Goal: Task Accomplishment & Management: Complete application form

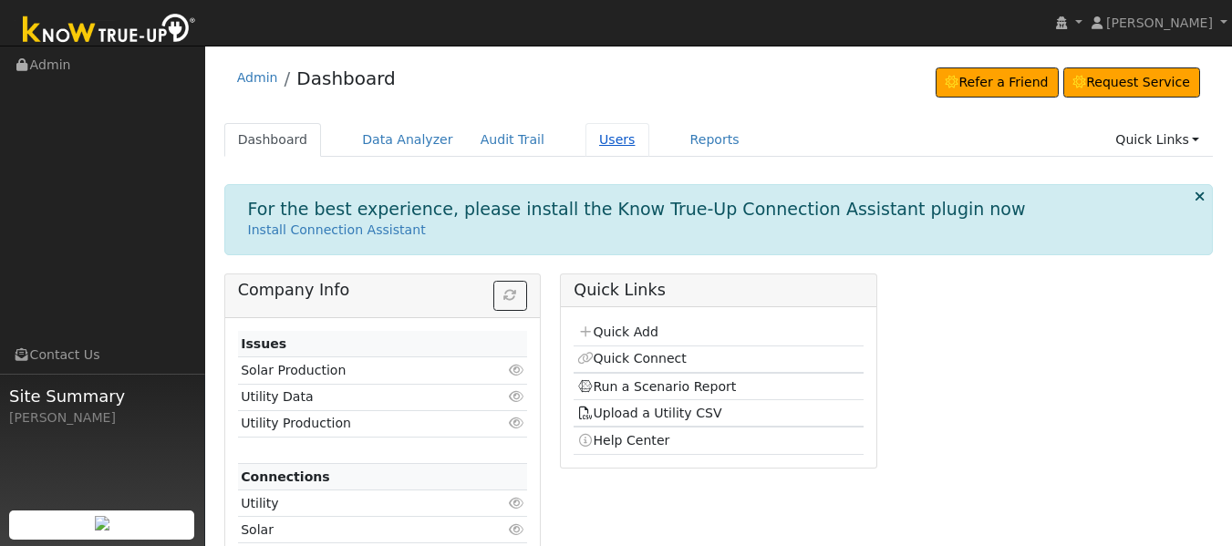
click at [585, 147] on link "Users" at bounding box center [617, 140] width 64 height 34
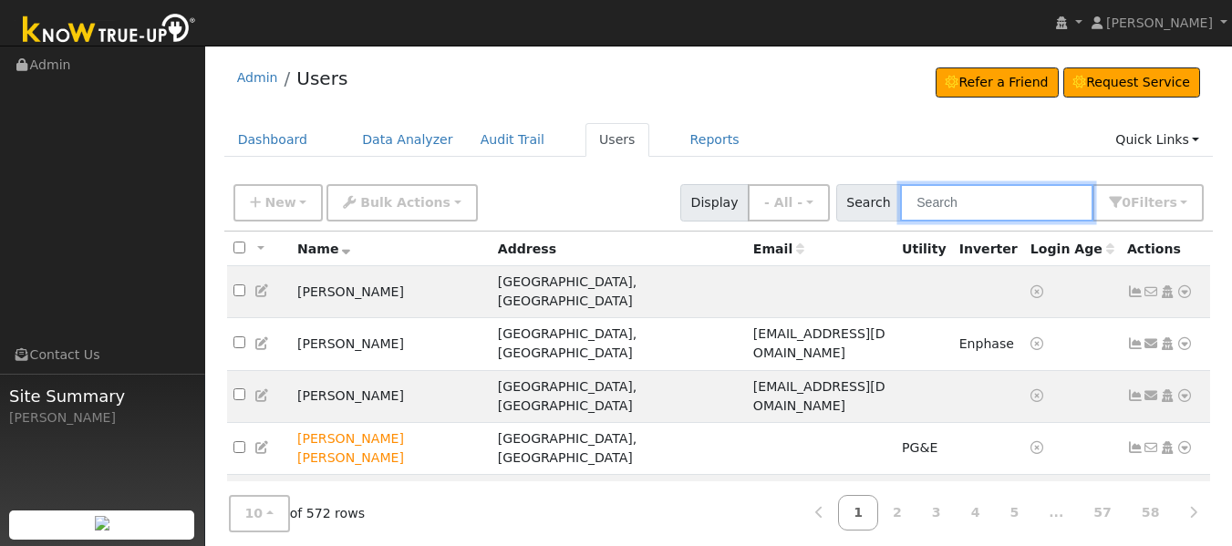
click at [964, 206] on input "text" at bounding box center [996, 202] width 193 height 37
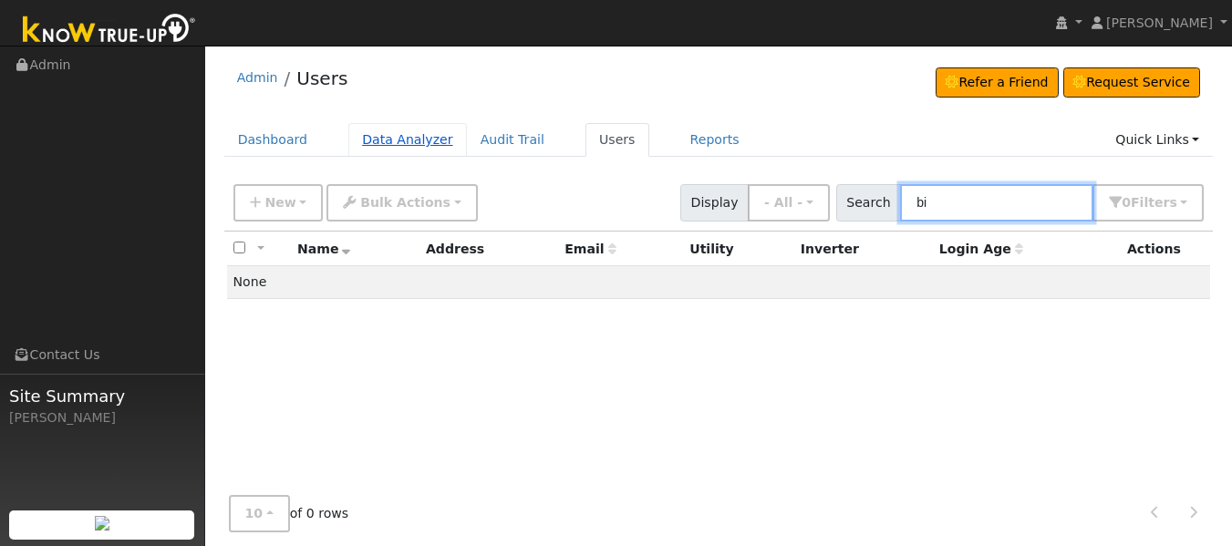
type input "b"
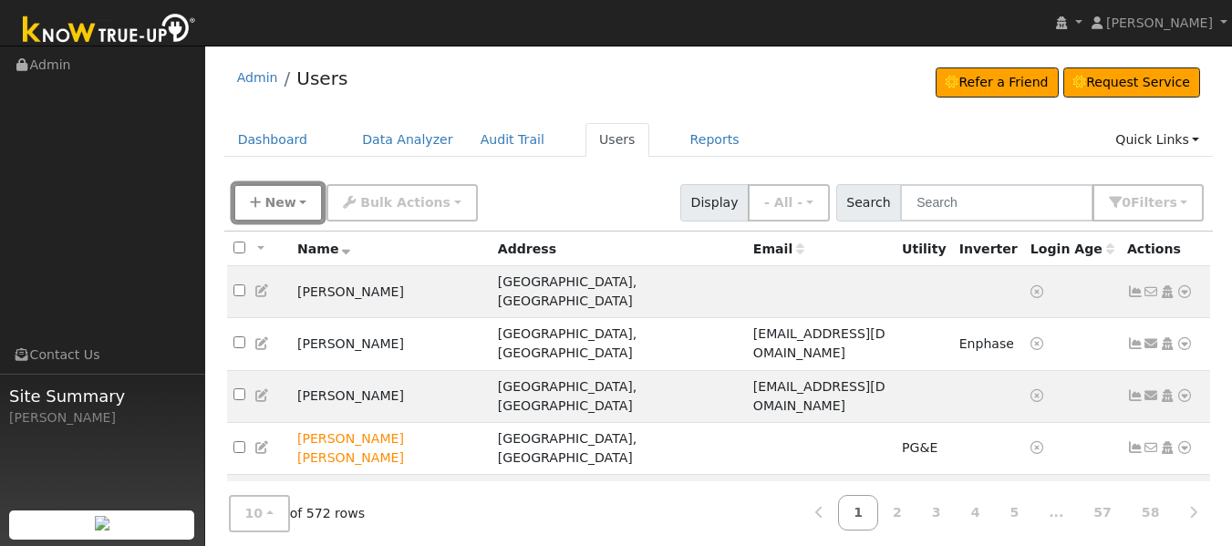
click at [278, 215] on button "New" at bounding box center [278, 202] width 90 height 37
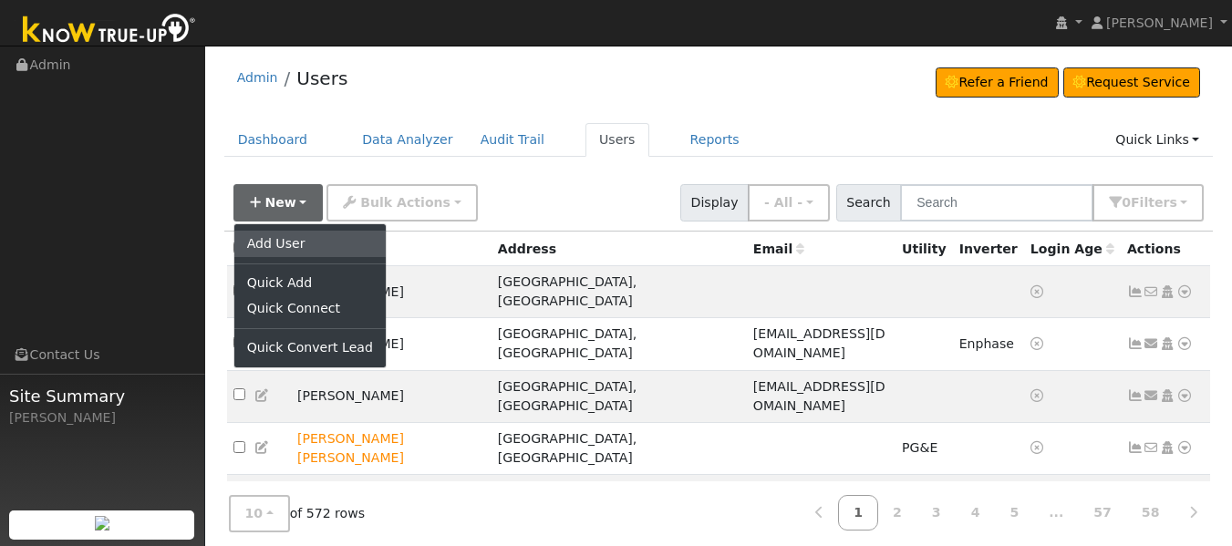
click at [278, 241] on link "Add User" at bounding box center [309, 244] width 151 height 26
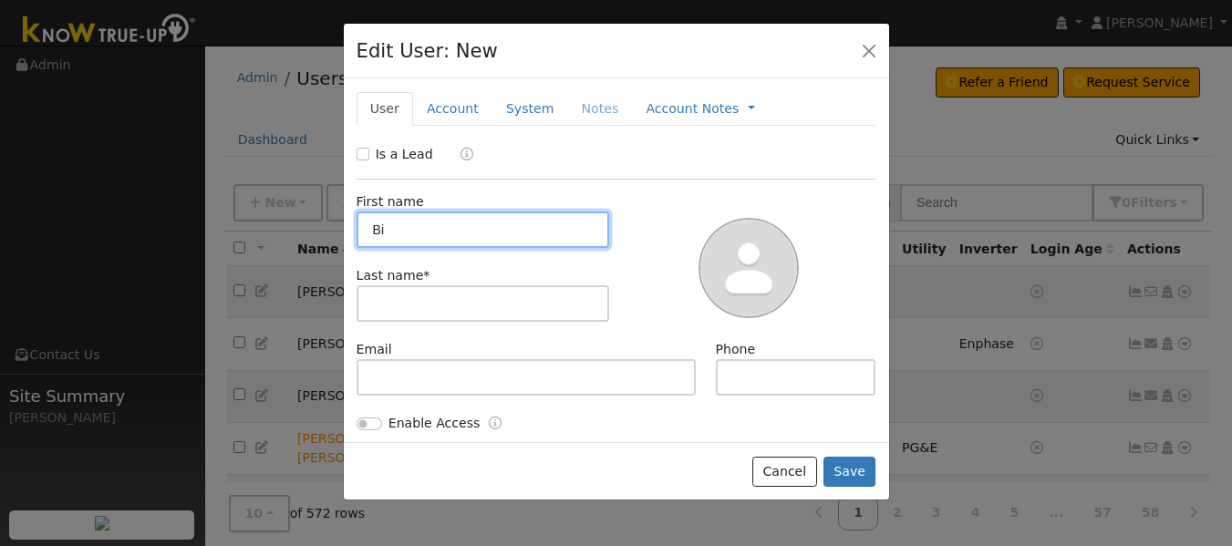
type input "B"
type input "Wilson"
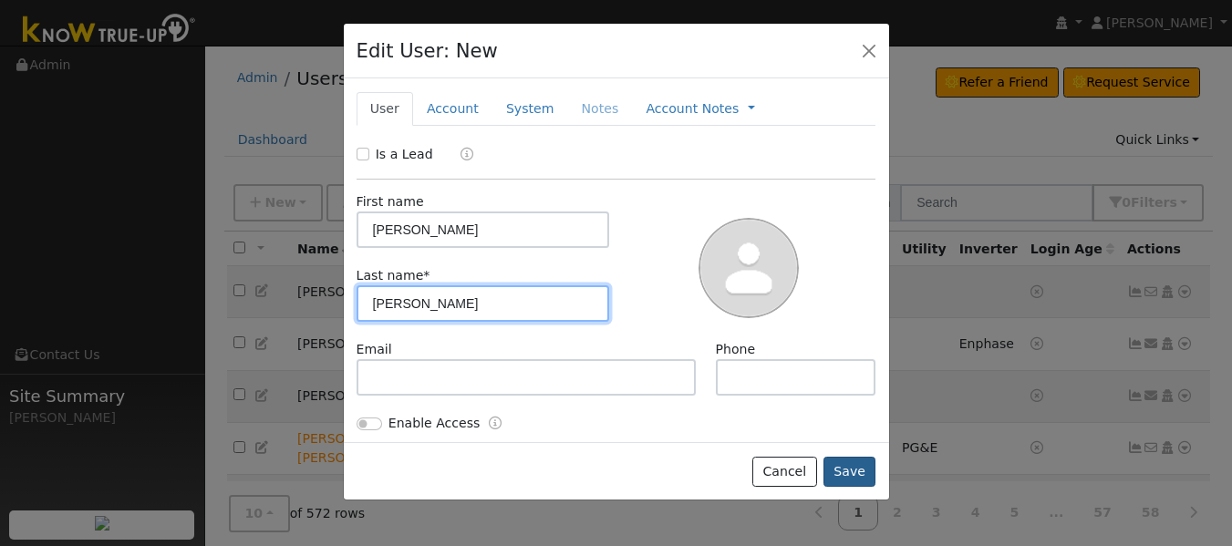
type input "Voorhees"
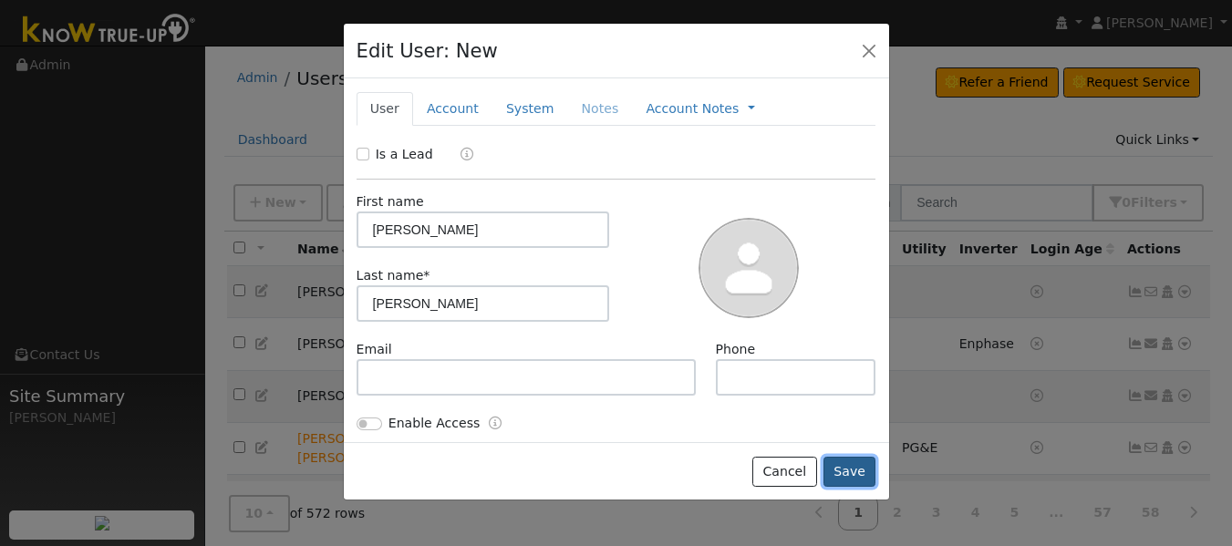
click at [849, 469] on button "Save" at bounding box center [849, 472] width 53 height 31
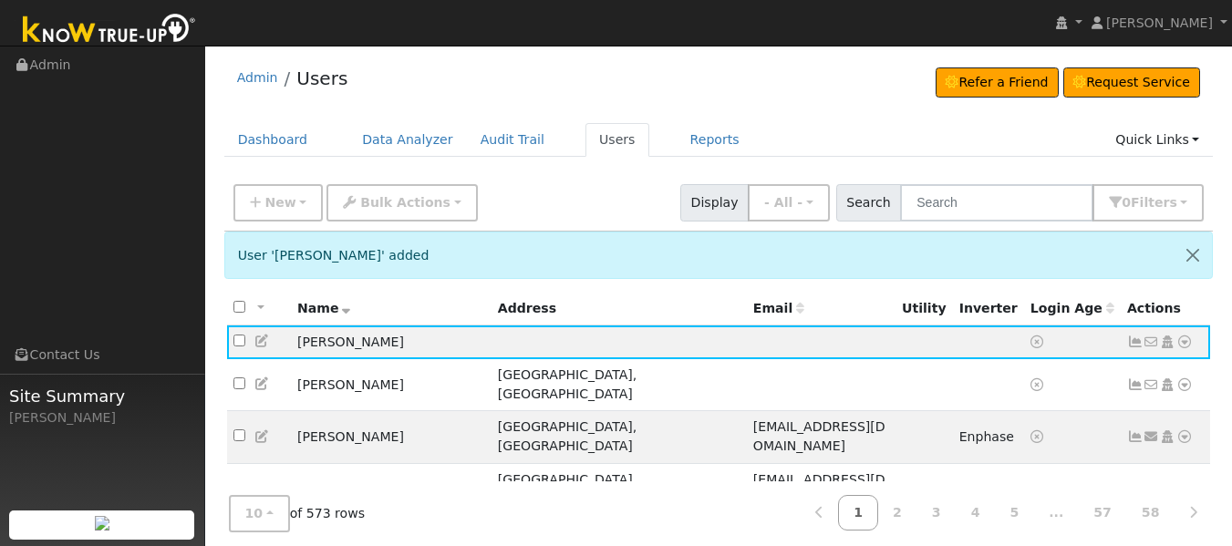
click at [895, 515] on td "PG&E" at bounding box center [923, 541] width 57 height 52
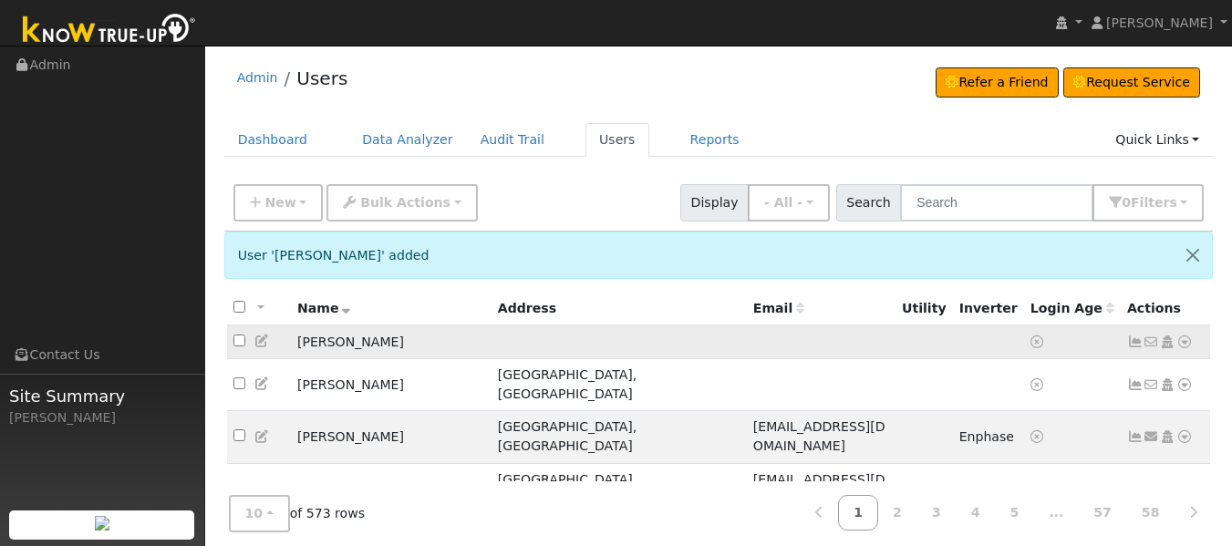
click at [1188, 344] on icon at bounding box center [1184, 342] width 16 height 13
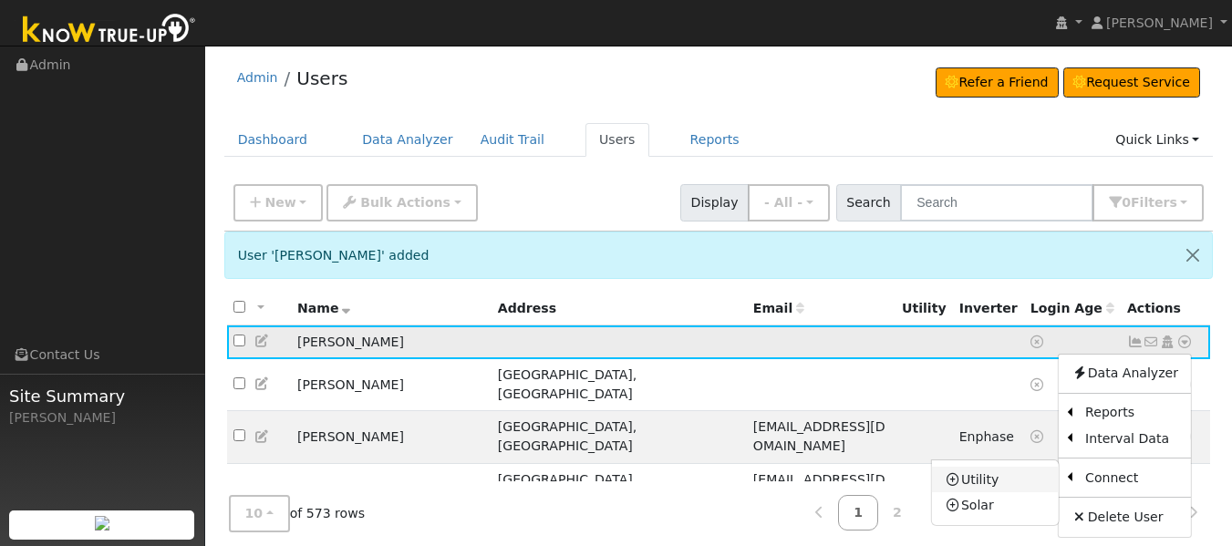
click at [989, 482] on link "Utility" at bounding box center [995, 480] width 127 height 26
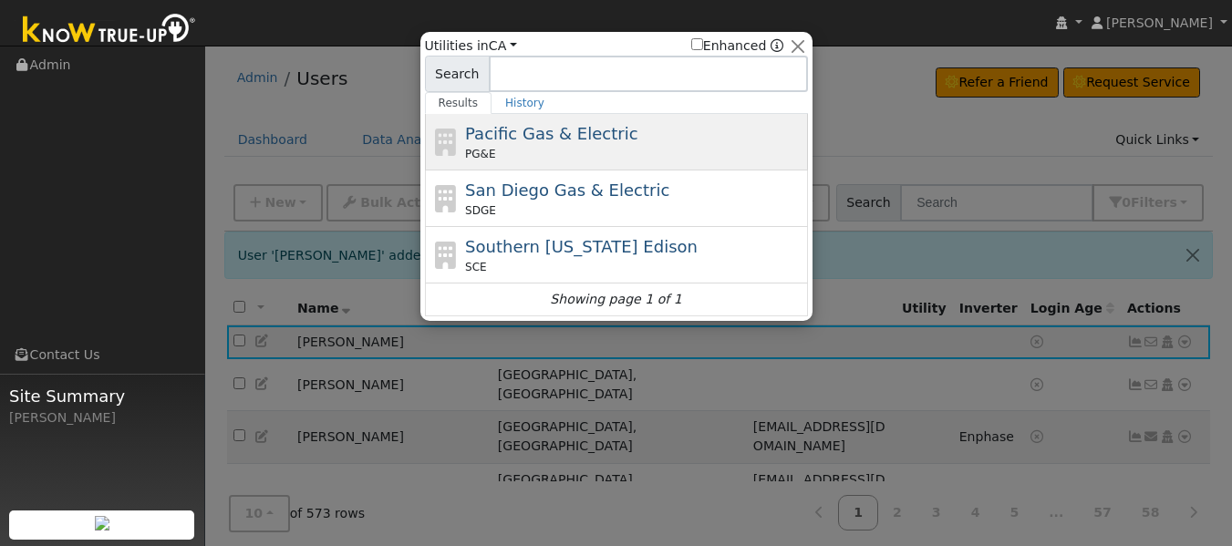
click at [523, 129] on span "Pacific Gas & Electric" at bounding box center [551, 133] width 172 height 19
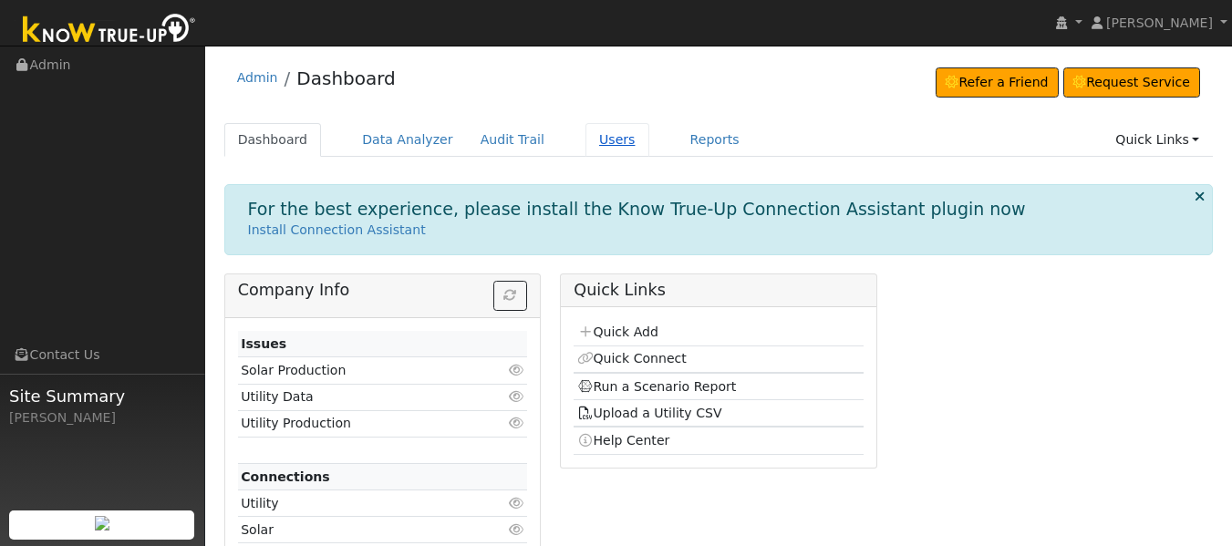
click at [585, 142] on link "Users" at bounding box center [617, 140] width 64 height 34
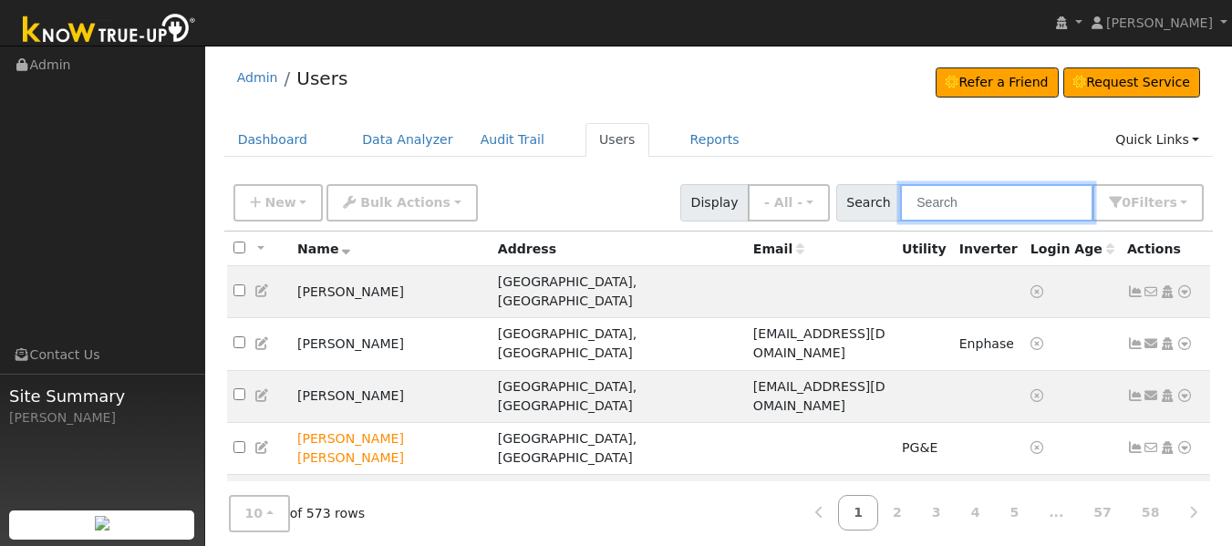
click at [931, 204] on input "text" at bounding box center [996, 202] width 193 height 37
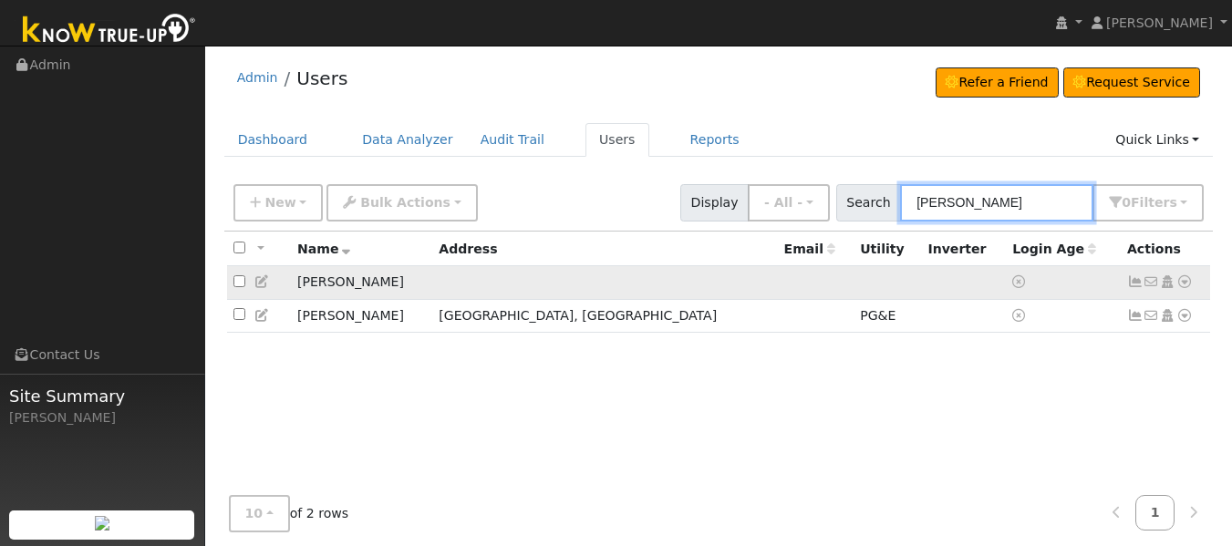
type input "[PERSON_NAME]"
click at [1185, 286] on icon at bounding box center [1184, 281] width 16 height 13
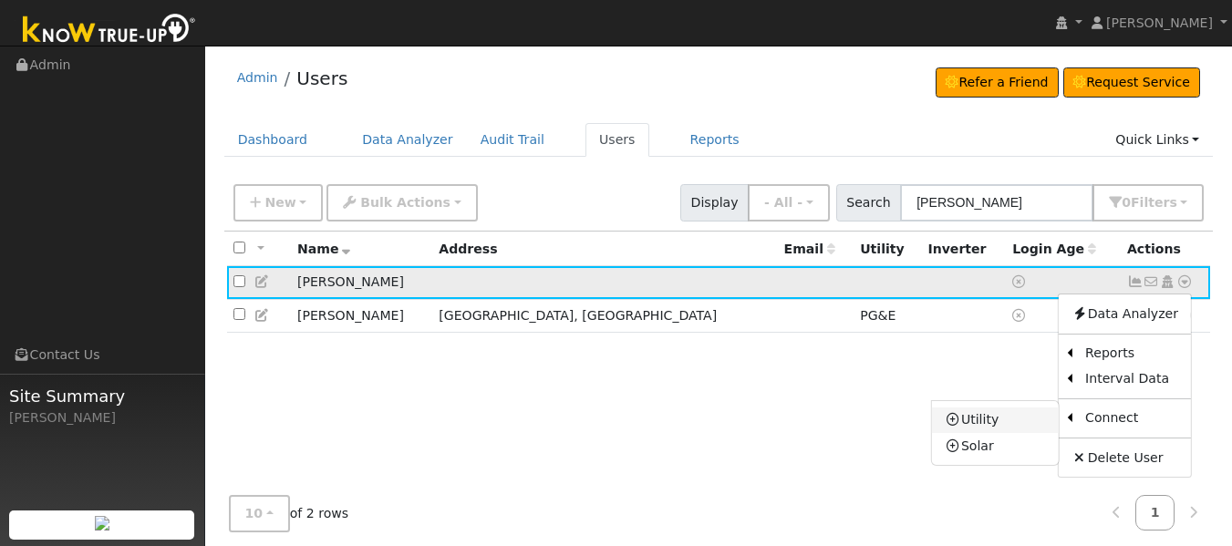
click at [982, 423] on link "Utility" at bounding box center [995, 421] width 127 height 26
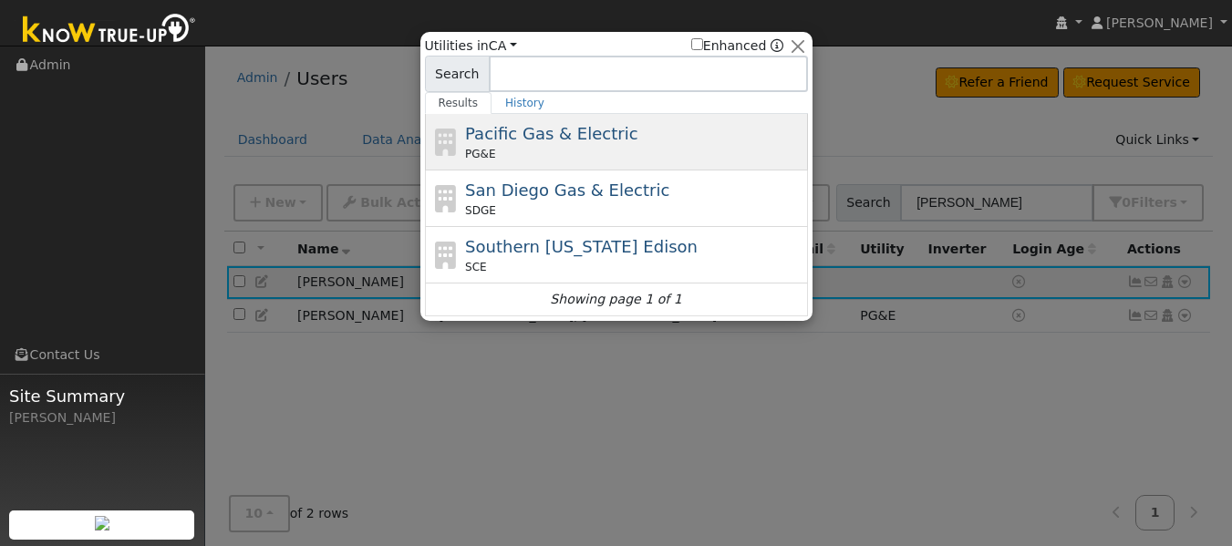
click at [545, 142] on span "Pacific Gas & Electric" at bounding box center [551, 133] width 172 height 19
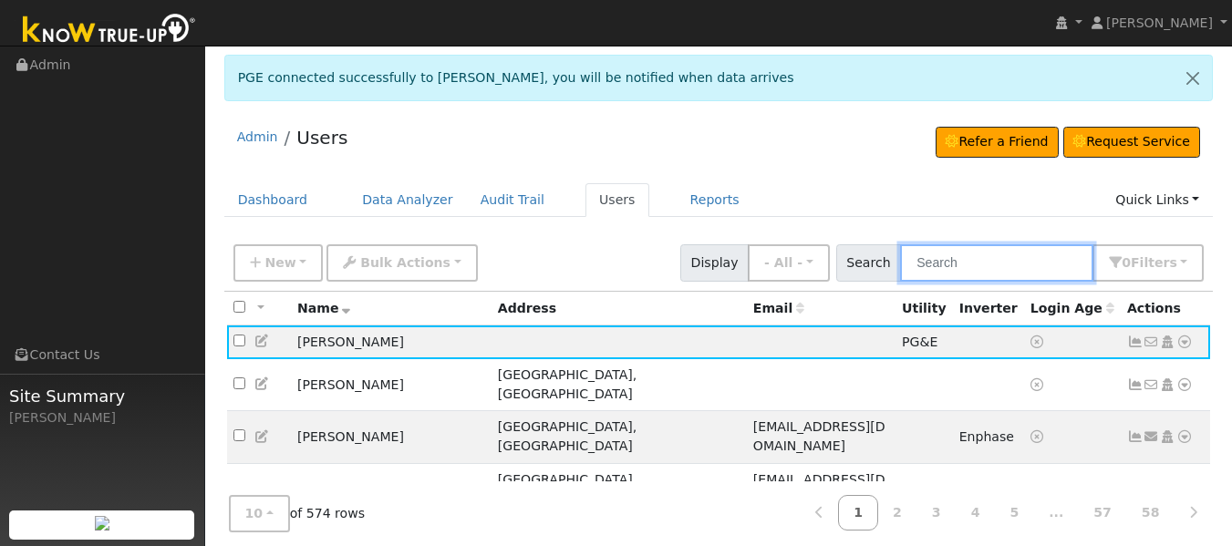
click at [996, 263] on input "text" at bounding box center [996, 262] width 193 height 37
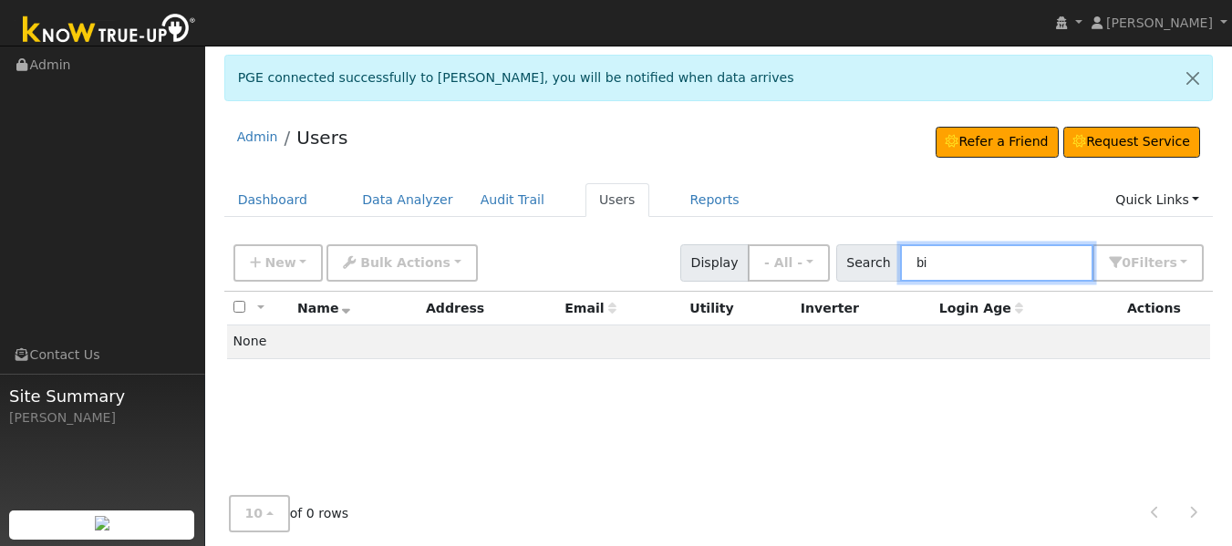
type input "b"
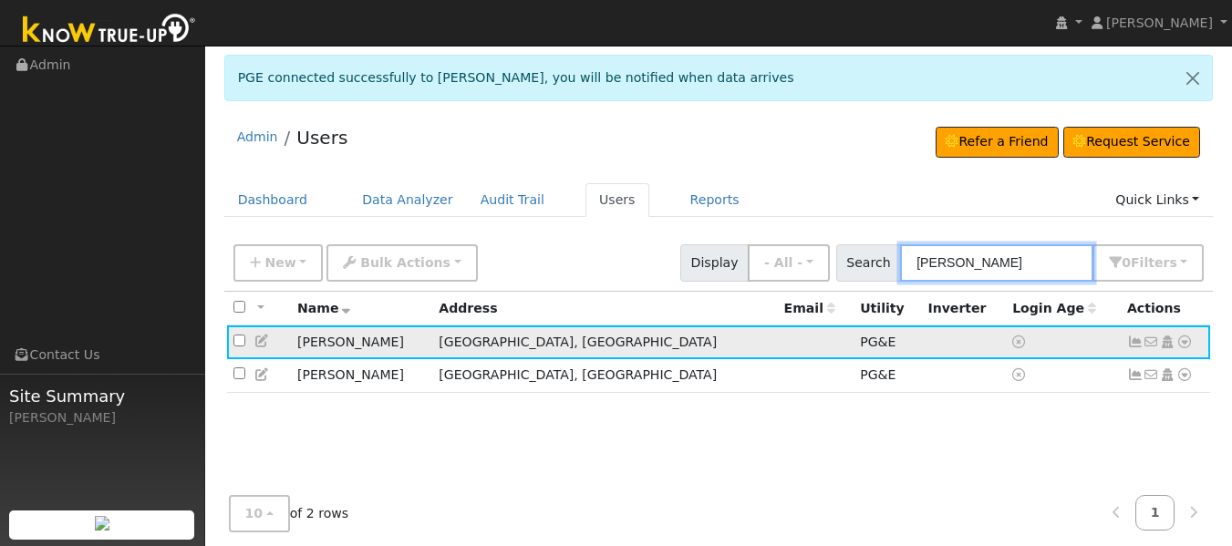
type input "[PERSON_NAME]"
click at [1130, 345] on icon at bounding box center [1135, 342] width 16 height 13
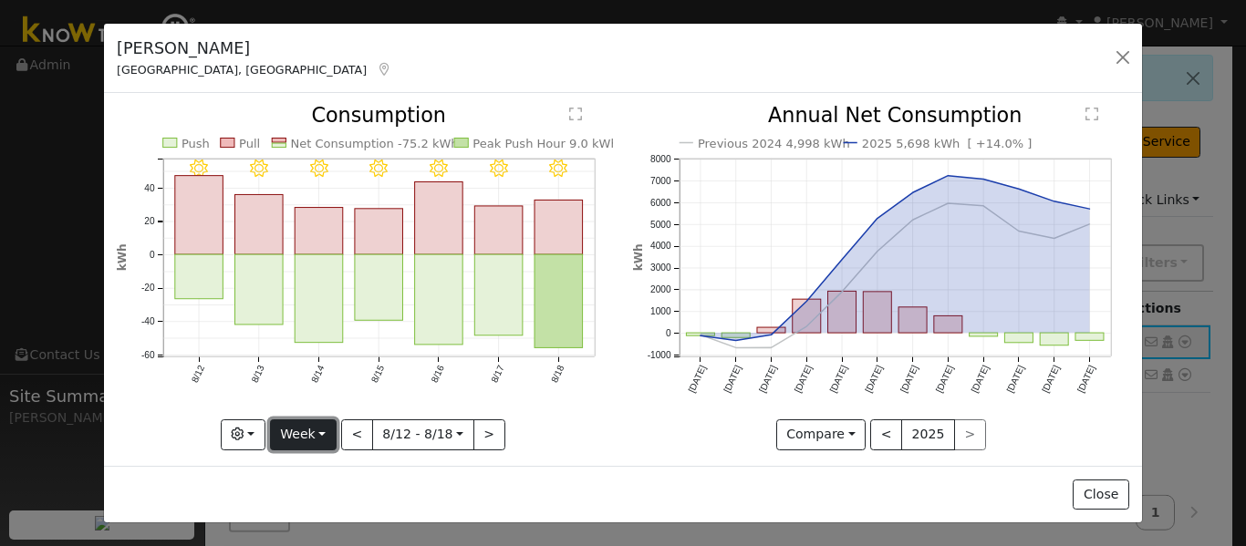
click at [316, 422] on button "Week" at bounding box center [303, 434] width 67 height 31
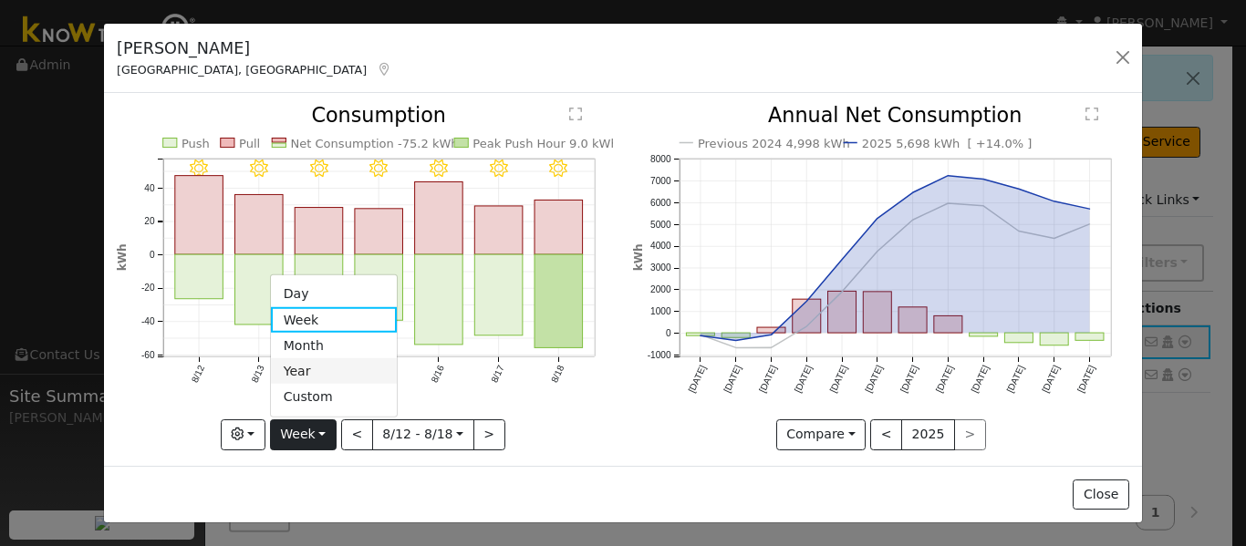
click at [311, 358] on link "Year" at bounding box center [334, 371] width 127 height 26
type input "[DATE]"
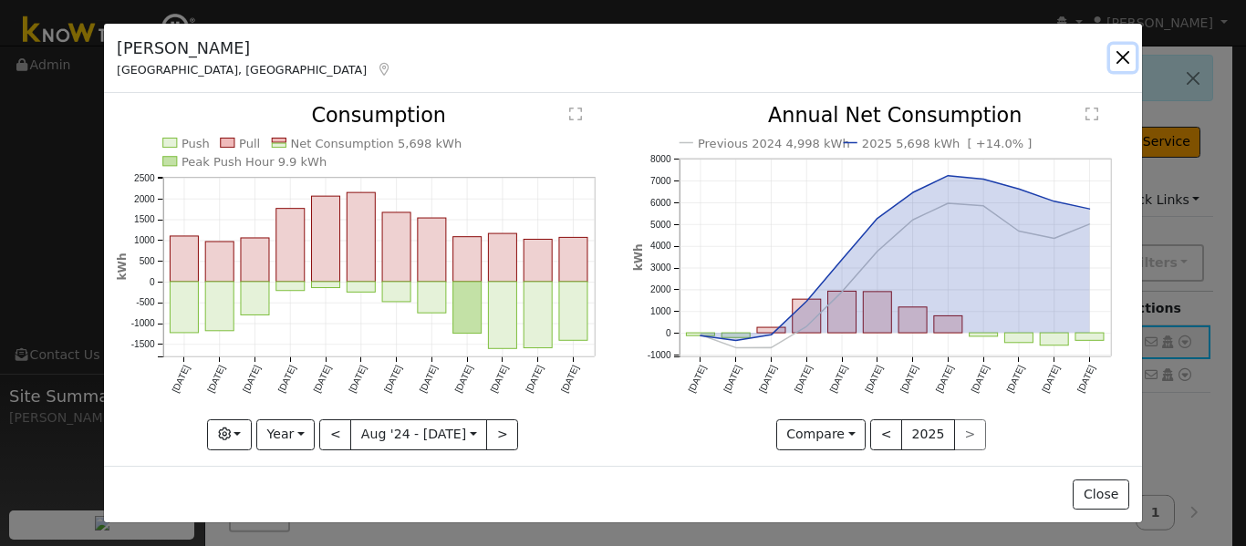
click at [1125, 47] on button "button" at bounding box center [1123, 58] width 26 height 26
